Goal: Book appointment/travel/reservation

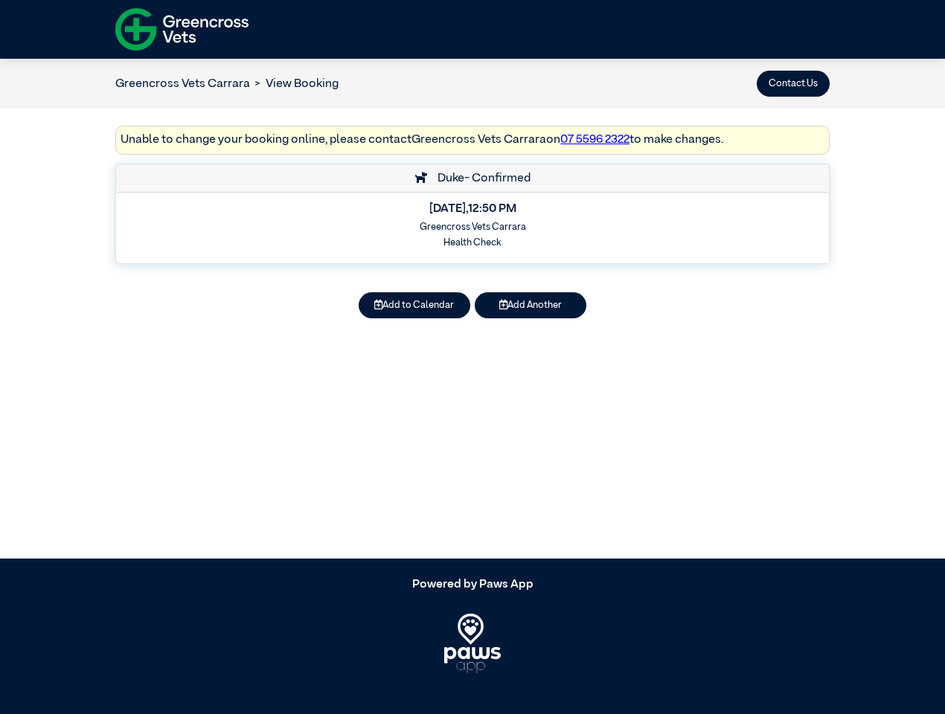
click at [793, 83] on button "Contact Us" at bounding box center [793, 84] width 73 height 26
click at [415, 305] on button "Add to Calendar" at bounding box center [415, 305] width 112 height 26
